Goal: Task Accomplishment & Management: Complete application form

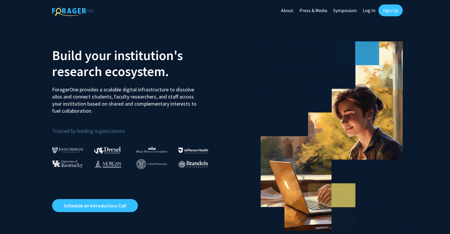
click at [394, 9] on link "Sign Up" at bounding box center [390, 10] width 24 height 12
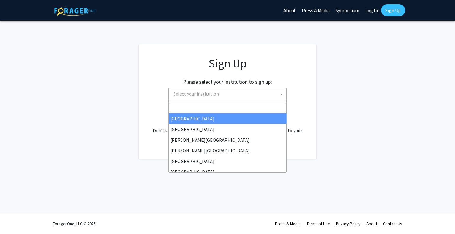
click at [228, 97] on span "Select your institution" at bounding box center [228, 94] width 115 height 12
click at [210, 107] on input "Search" at bounding box center [227, 107] width 115 height 10
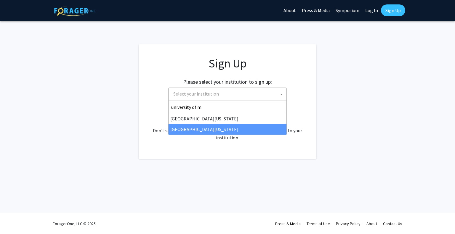
type input "university of m"
select select "33"
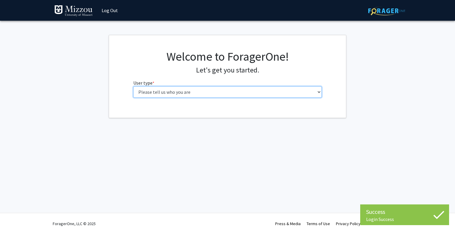
click at [217, 94] on select "Please tell us who you are Undergraduate Student Master's Student Doctoral Cand…" at bounding box center [227, 91] width 189 height 11
select select "1: undergrad"
click at [133, 86] on select "Please tell us who you are Undergraduate Student Master's Student Doctoral Cand…" at bounding box center [227, 91] width 189 height 11
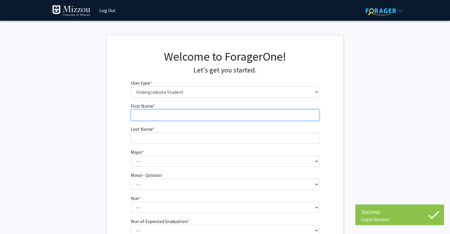
click at [190, 117] on input "First Name * required" at bounding box center [225, 114] width 189 height 11
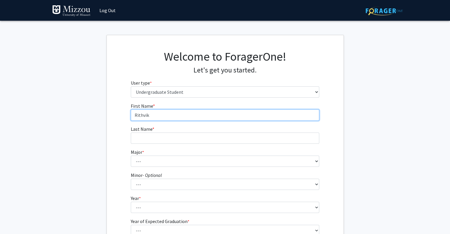
type input "Rithvik"
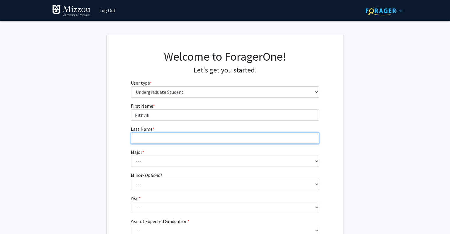
click at [182, 140] on input "Last Name * required" at bounding box center [225, 138] width 189 height 11
type input "Divyakumar"
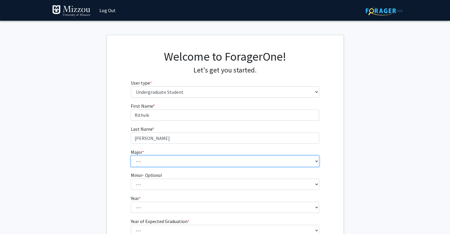
click at [156, 162] on select "--- Agribusiness Management Agricultural Education Agricultural Education: Comm…" at bounding box center [225, 161] width 189 height 11
select select "18: 2507"
click at [131, 156] on select "--- Agribusiness Management Agricultural Education Agricultural Education: Comm…" at bounding box center [225, 161] width 189 height 11
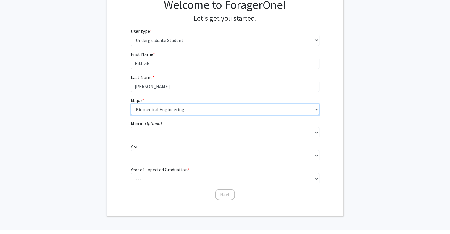
scroll to position [52, 0]
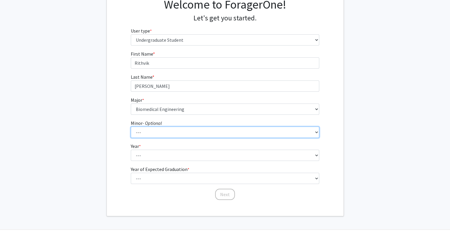
click at [165, 133] on select "--- Accountancy Aerospace Engineering Aerospace Studies Agribusiness Management…" at bounding box center [225, 132] width 189 height 11
select select "75: 2031"
click at [131, 127] on select "--- Accountancy Aerospace Engineering Aerospace Studies Agribusiness Management…" at bounding box center [225, 132] width 189 height 11
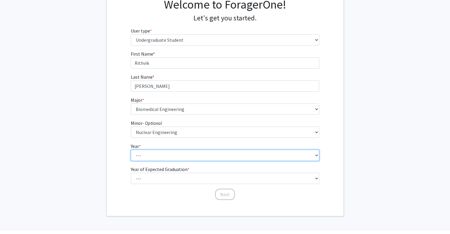
click at [145, 153] on select "--- First-year Sophomore Junior Senior Postbaccalaureate Certificate" at bounding box center [225, 155] width 189 height 11
select select "1: first-year"
click at [131, 150] on select "--- First-year Sophomore Junior Senior Postbaccalaureate Certificate" at bounding box center [225, 155] width 189 height 11
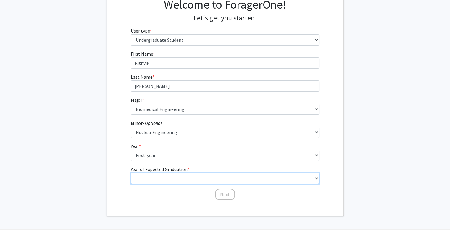
click at [161, 174] on select "--- 2025 2026 2027 2028 2029 2030 2031 2032 2033 2034" at bounding box center [225, 178] width 189 height 11
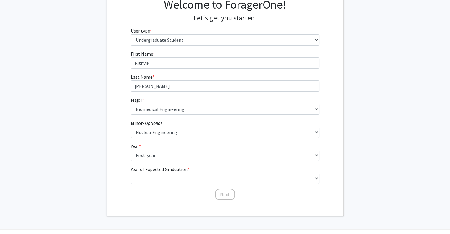
click at [109, 181] on div "First Name * required Rithvik Last Name * required Divyakumar Major * required …" at bounding box center [225, 125] width 237 height 150
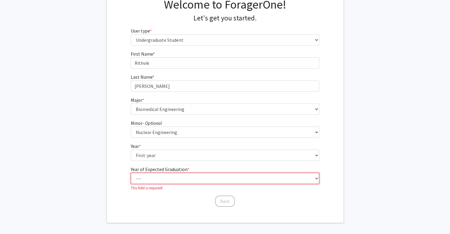
click at [157, 173] on select "--- 2025 2026 2027 2028 2029 2030 2031 2032 2033 2034" at bounding box center [225, 178] width 189 height 11
select select "5: 2029"
click at [131, 173] on select "--- 2025 2026 2027 2028 2029 2030 2031 2032 2033 2034" at bounding box center [225, 178] width 189 height 11
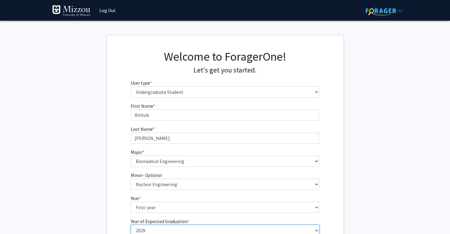
scroll to position [68, 0]
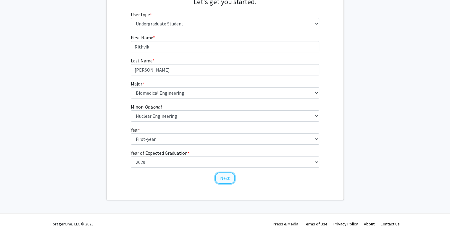
click at [225, 181] on button "Next" at bounding box center [225, 178] width 20 height 11
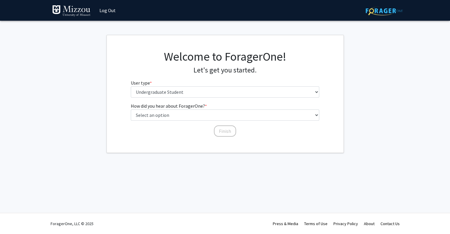
scroll to position [0, 0]
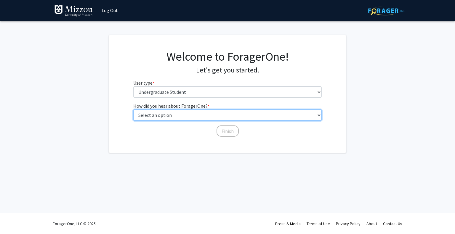
click at [226, 110] on select "Select an option Peer/student recommendation Faculty/staff recommendation Unive…" at bounding box center [227, 114] width 189 height 11
select select "5: other"
click at [133, 109] on select "Select an option Peer/student recommendation Faculty/staff recommendation Unive…" at bounding box center [227, 114] width 189 height 11
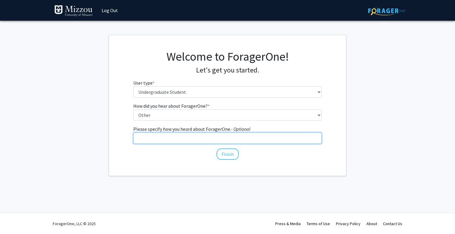
click at [191, 140] on input "Please specify how you heard about ForagerOne. - Optional" at bounding box center [227, 138] width 189 height 11
type input "Research Fair"
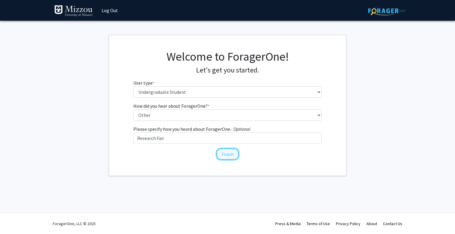
click at [232, 156] on button "Finish" at bounding box center [227, 154] width 22 height 11
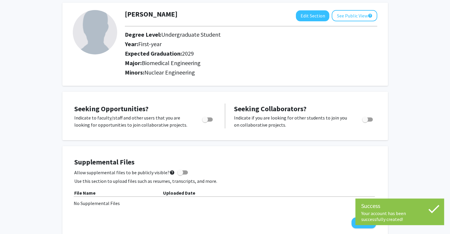
scroll to position [30, 0]
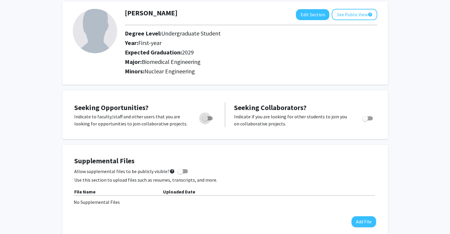
click at [207, 118] on span "Toggle" at bounding box center [205, 118] width 6 height 6
click at [205, 120] on input "Are you actively seeking opportunities?" at bounding box center [205, 120] width 0 height 0
checkbox input "true"
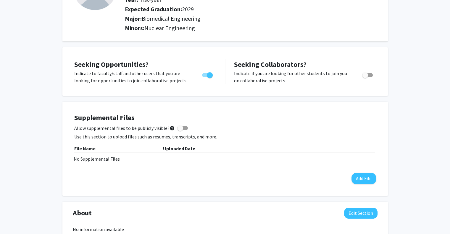
scroll to position [0, 0]
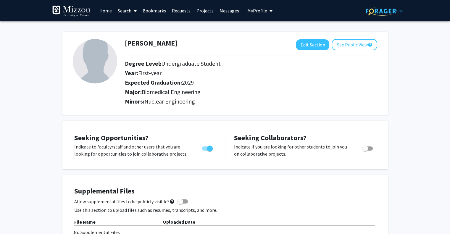
click at [126, 10] on link "Search" at bounding box center [127, 10] width 25 height 21
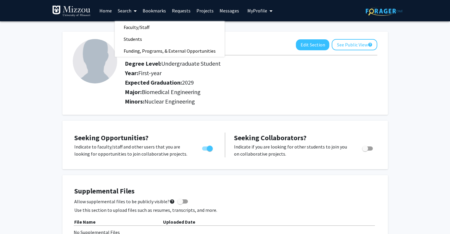
click at [106, 10] on link "Home" at bounding box center [105, 10] width 18 height 21
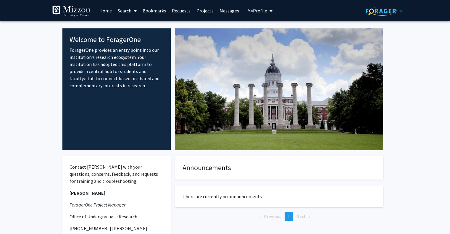
click at [206, 13] on link "Projects" at bounding box center [205, 10] width 23 height 21
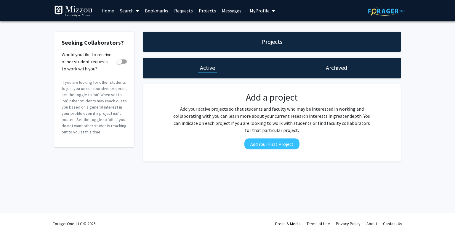
click at [120, 9] on link "Search" at bounding box center [129, 10] width 25 height 21
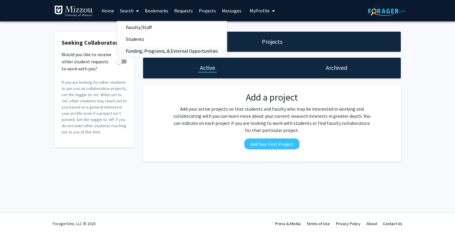
click at [138, 53] on span "Funding, Programs, & External Opportunities" at bounding box center [172, 51] width 110 height 12
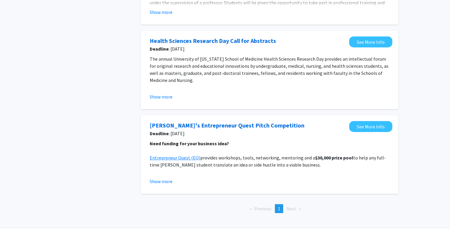
scroll to position [283, 0]
